Goal: Task Accomplishment & Management: Use online tool/utility

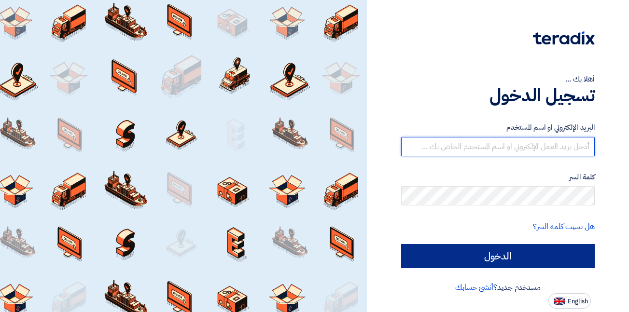
type input "[DEMOGRAPHIC_DATA][EMAIL_ADDRESS][DOMAIN_NAME]"
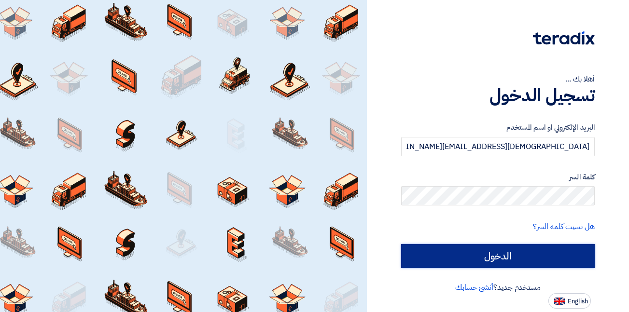
click at [496, 259] on input "الدخول" at bounding box center [498, 256] width 194 height 24
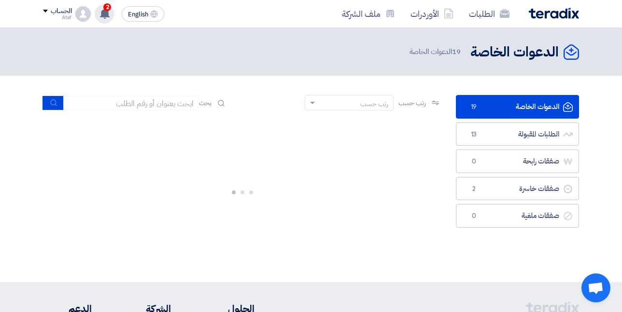
click at [99, 10] on icon at bounding box center [104, 13] width 11 height 11
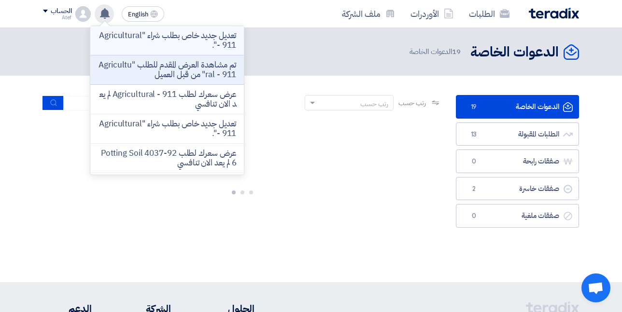
click at [156, 42] on p "تعديل جديد خاص بطلب شراء "Agricultural - 911"." at bounding box center [167, 40] width 138 height 19
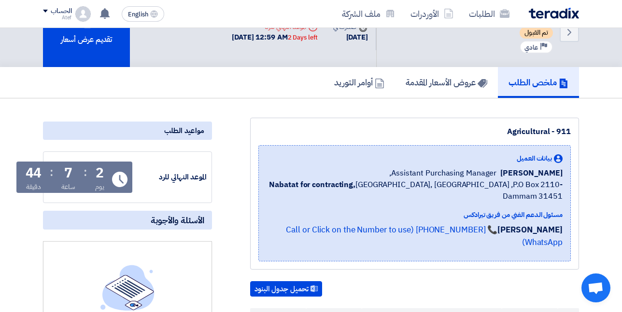
scroll to position [48, 0]
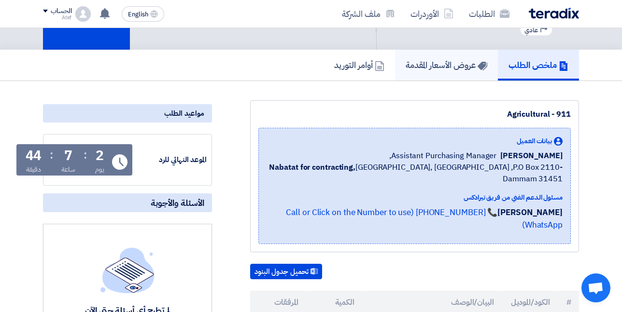
click at [433, 59] on h5 "عروض الأسعار المقدمة" at bounding box center [447, 64] width 82 height 11
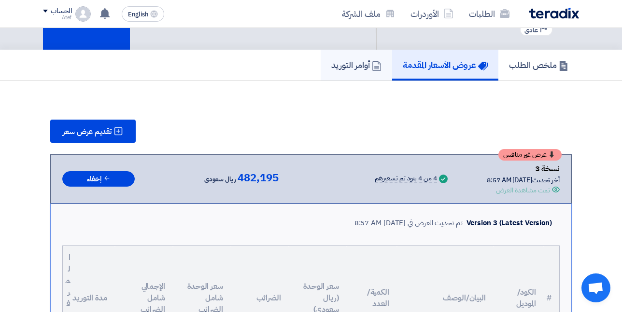
click at [361, 64] on h5 "أوامر التوريد" at bounding box center [356, 64] width 50 height 11
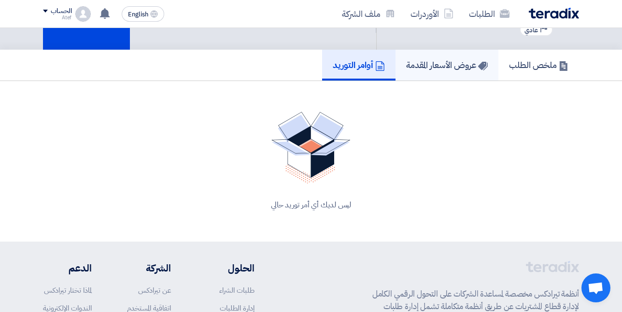
click at [414, 68] on h5 "عروض الأسعار المقدمة" at bounding box center [447, 64] width 82 height 11
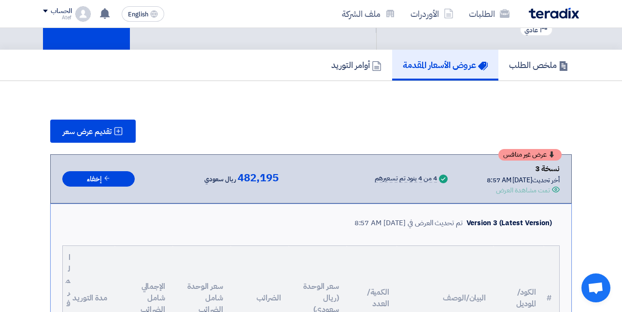
click at [422, 176] on div "Success 4 من 4 بنود تم تسعيرهم" at bounding box center [387, 179] width 126 height 11
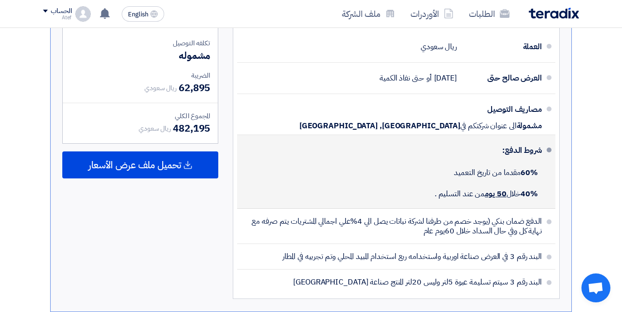
scroll to position [628, 0]
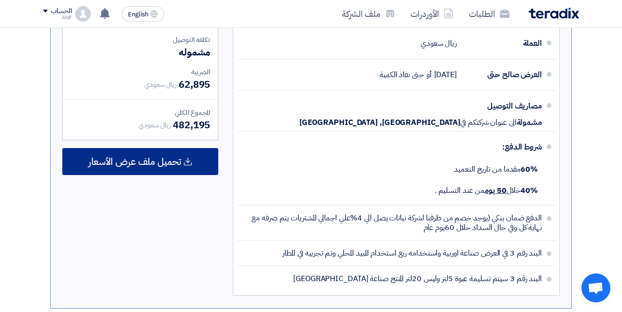
click at [117, 159] on span "تحميل ملف عرض الأسعار" at bounding box center [134, 161] width 93 height 9
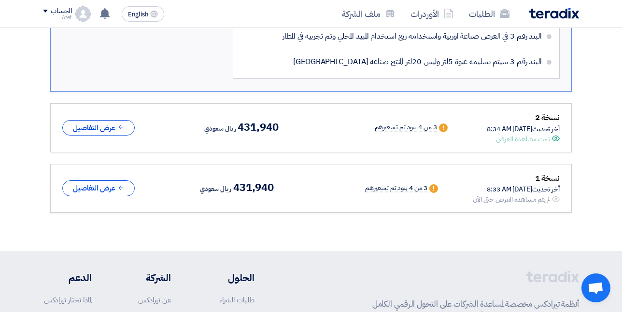
scroll to position [821, 0]
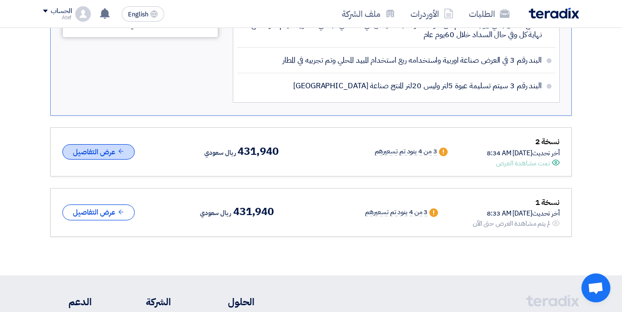
click at [114, 150] on button "عرض التفاصيل" at bounding box center [98, 152] width 72 height 16
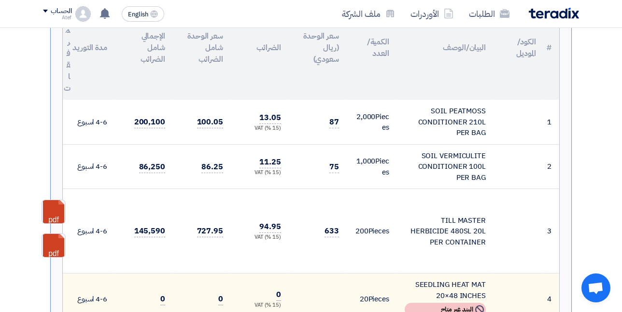
scroll to position [966, 0]
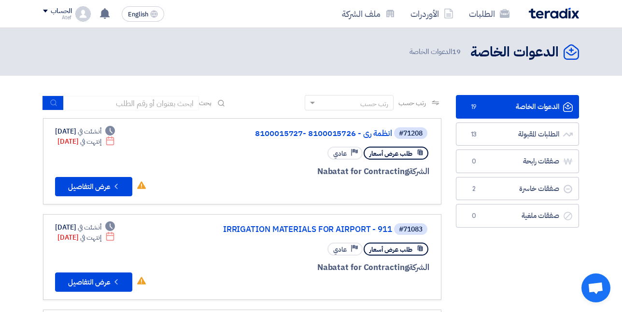
click at [392, 157] on span "طلب عرض أسعار" at bounding box center [390, 153] width 43 height 9
click at [99, 194] on button "Check details عرض التفاصيل" at bounding box center [93, 186] width 77 height 19
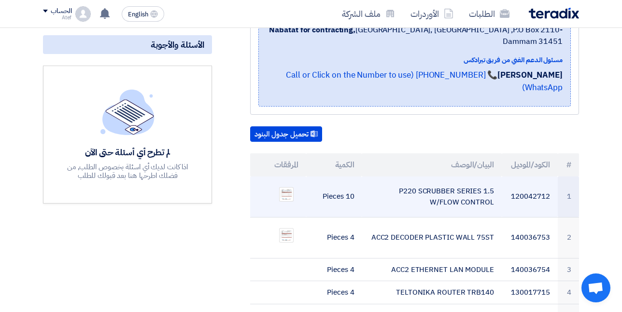
scroll to position [193, 0]
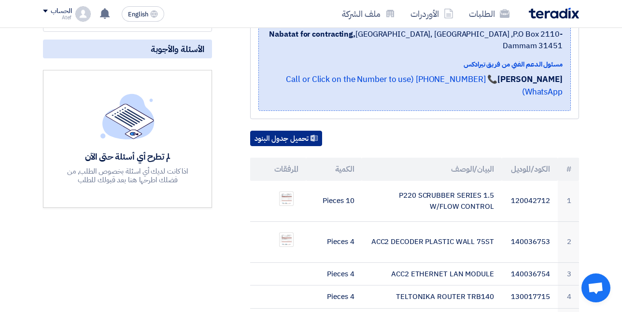
click at [271, 131] on button "تحميل جدول البنود" at bounding box center [286, 138] width 72 height 15
